Goal: Book appointment/travel/reservation

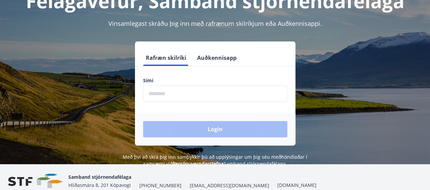
scroll to position [68, 0]
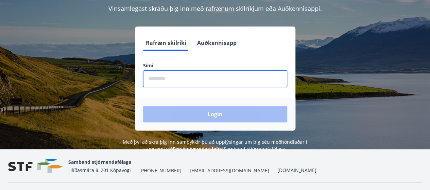
click at [158, 80] on input "phone" at bounding box center [215, 78] width 144 height 17
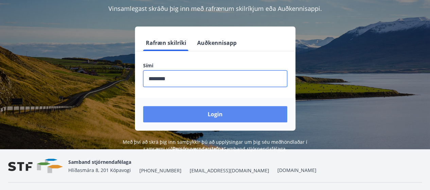
type input "********"
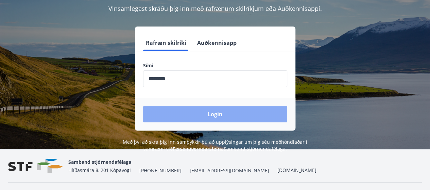
click at [206, 116] on button "Login" at bounding box center [215, 114] width 144 height 16
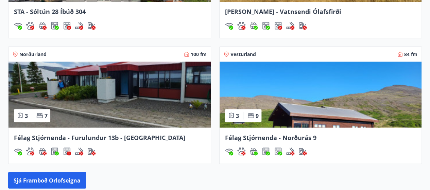
scroll to position [638, 0]
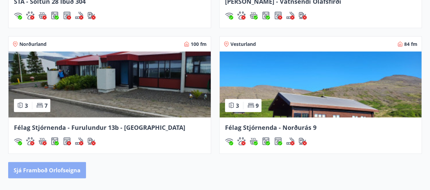
click at [58, 166] on button "Sjá framboð orlofseigna" at bounding box center [47, 170] width 78 height 16
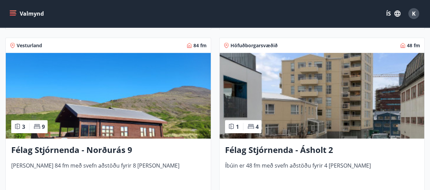
scroll to position [883, 0]
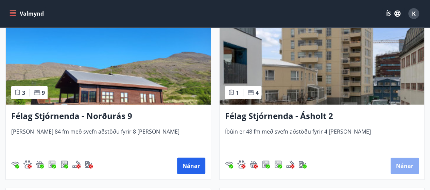
click at [402, 161] on button "Nánar" at bounding box center [404, 166] width 28 height 16
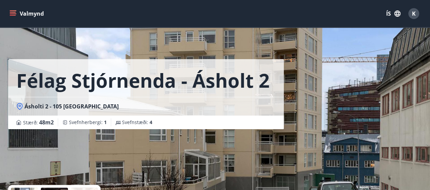
click at [22, 10] on button "Valmynd" at bounding box center [27, 13] width 38 height 12
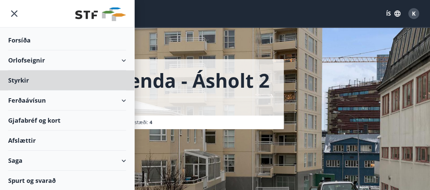
click at [22, 38] on div "Forsíða" at bounding box center [67, 40] width 118 height 20
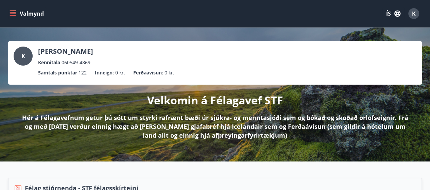
click at [42, 11] on button "Valmynd" at bounding box center [27, 13] width 38 height 12
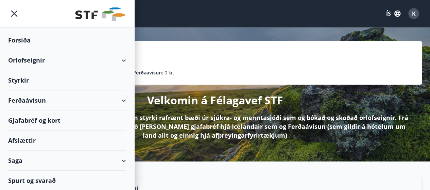
click at [123, 57] on div "Orlofseignir" at bounding box center [67, 60] width 118 height 20
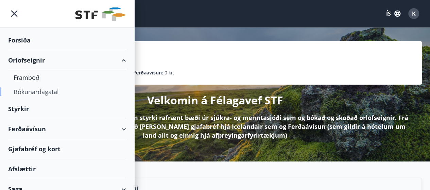
click at [48, 90] on div "Bókunardagatal" at bounding box center [67, 92] width 107 height 14
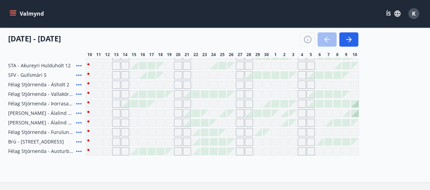
scroll to position [272, 0]
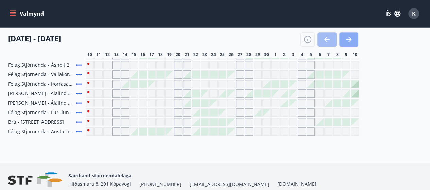
click at [346, 34] on button "button" at bounding box center [348, 39] width 19 height 14
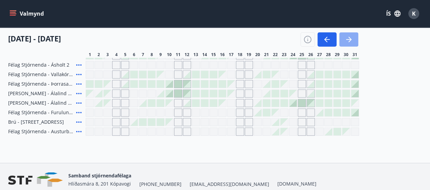
click at [346, 36] on icon "button" at bounding box center [348, 39] width 8 height 8
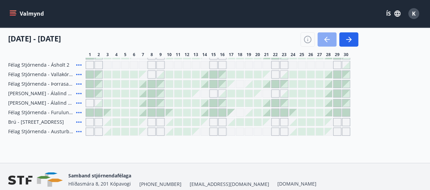
click at [325, 37] on icon "button" at bounding box center [327, 39] width 8 height 8
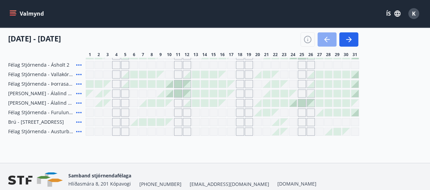
click at [325, 37] on icon "button" at bounding box center [327, 39] width 8 height 8
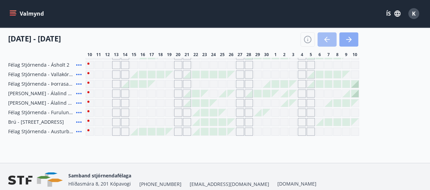
click at [349, 38] on icon "button" at bounding box center [348, 39] width 8 height 8
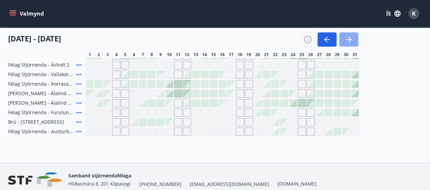
click at [349, 38] on icon "button" at bounding box center [348, 39] width 8 height 8
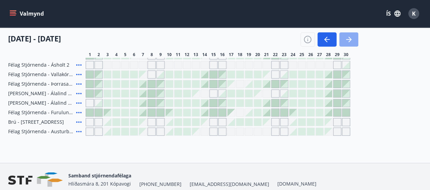
click at [349, 38] on icon "button" at bounding box center [348, 39] width 8 height 8
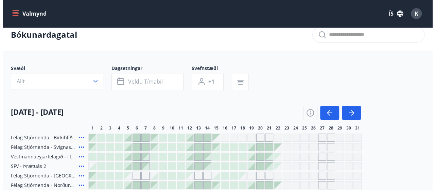
scroll to position [0, 0]
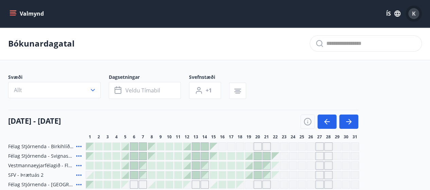
click at [412, 10] on div "K" at bounding box center [413, 13] width 11 height 11
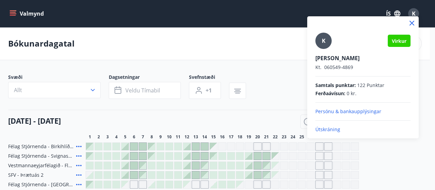
click at [326, 127] on p "Útskráning" at bounding box center [362, 129] width 95 height 7
